Goal: Navigation & Orientation: Go to known website

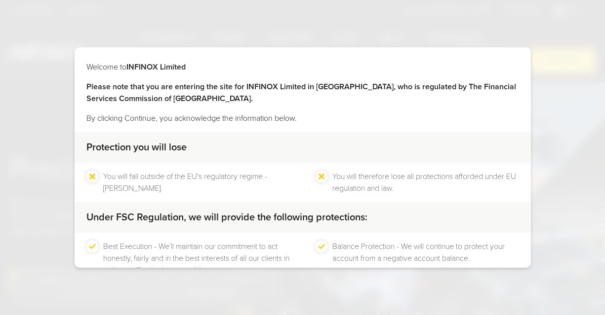
click at [16, 93] on div "Welcome to INFINOX Limited Please note that you are entering the site for INFIN…" at bounding box center [302, 157] width 605 height 315
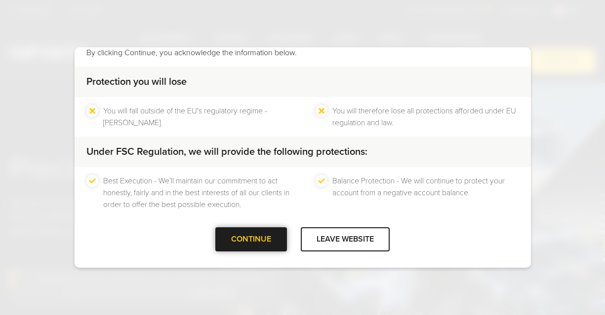
click at [251, 239] on div at bounding box center [251, 239] width 0 height 0
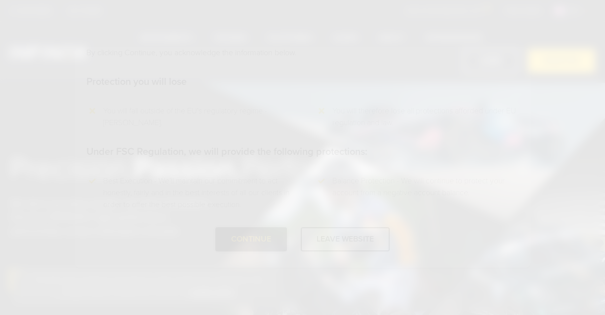
scroll to position [0, 0]
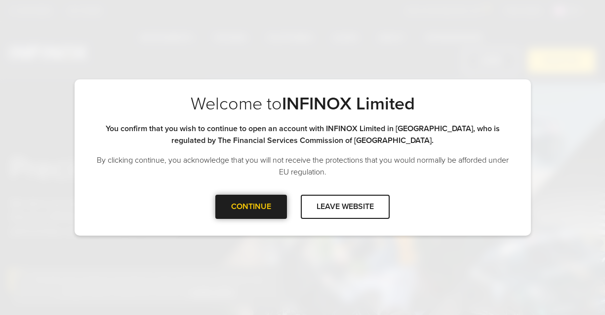
click at [240, 207] on div "CONTINUE" at bounding box center [251, 207] width 72 height 24
